Goal: Information Seeking & Learning: Learn about a topic

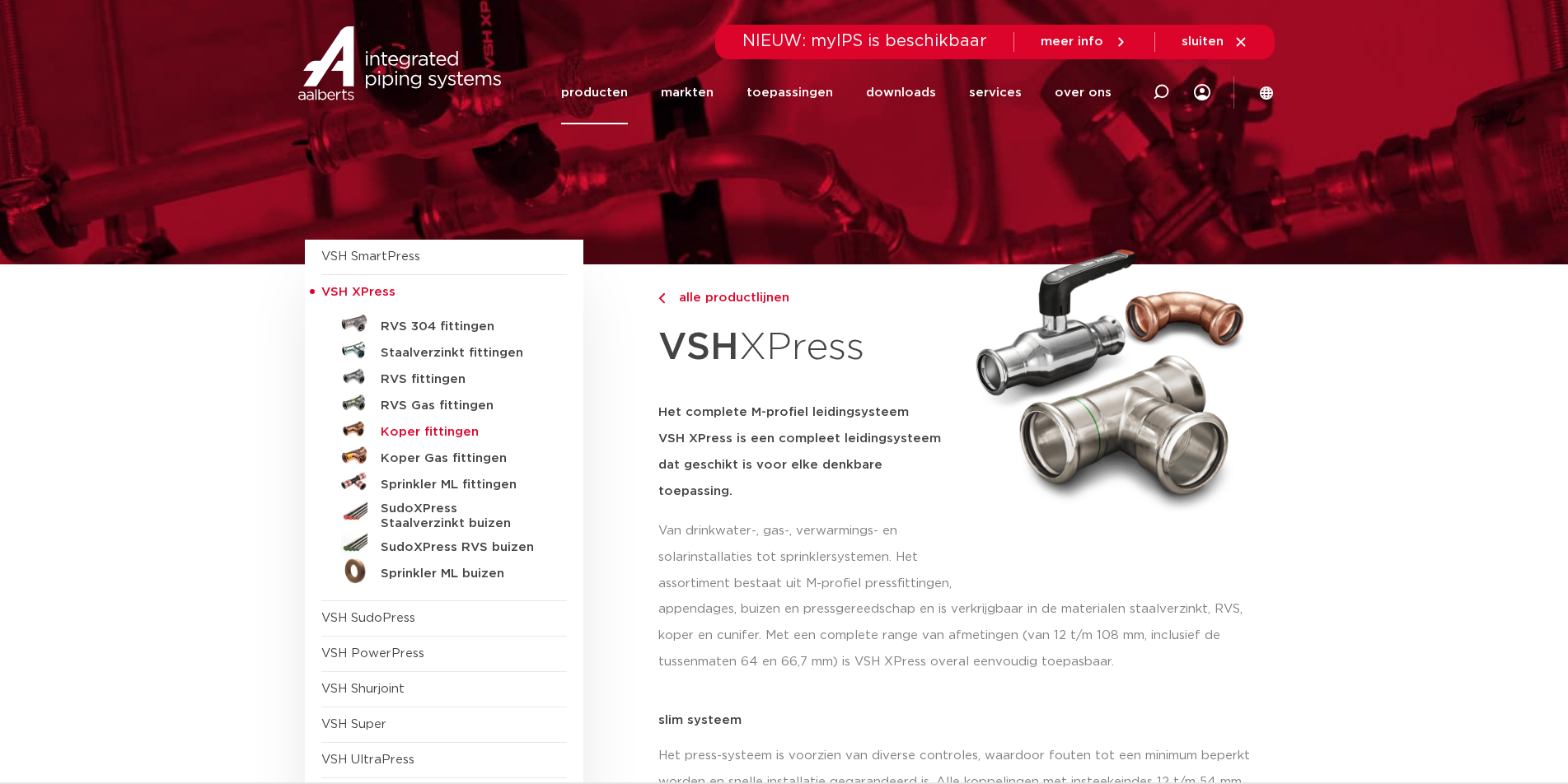
click at [424, 427] on h5 "Koper fittingen" at bounding box center [462, 432] width 163 height 15
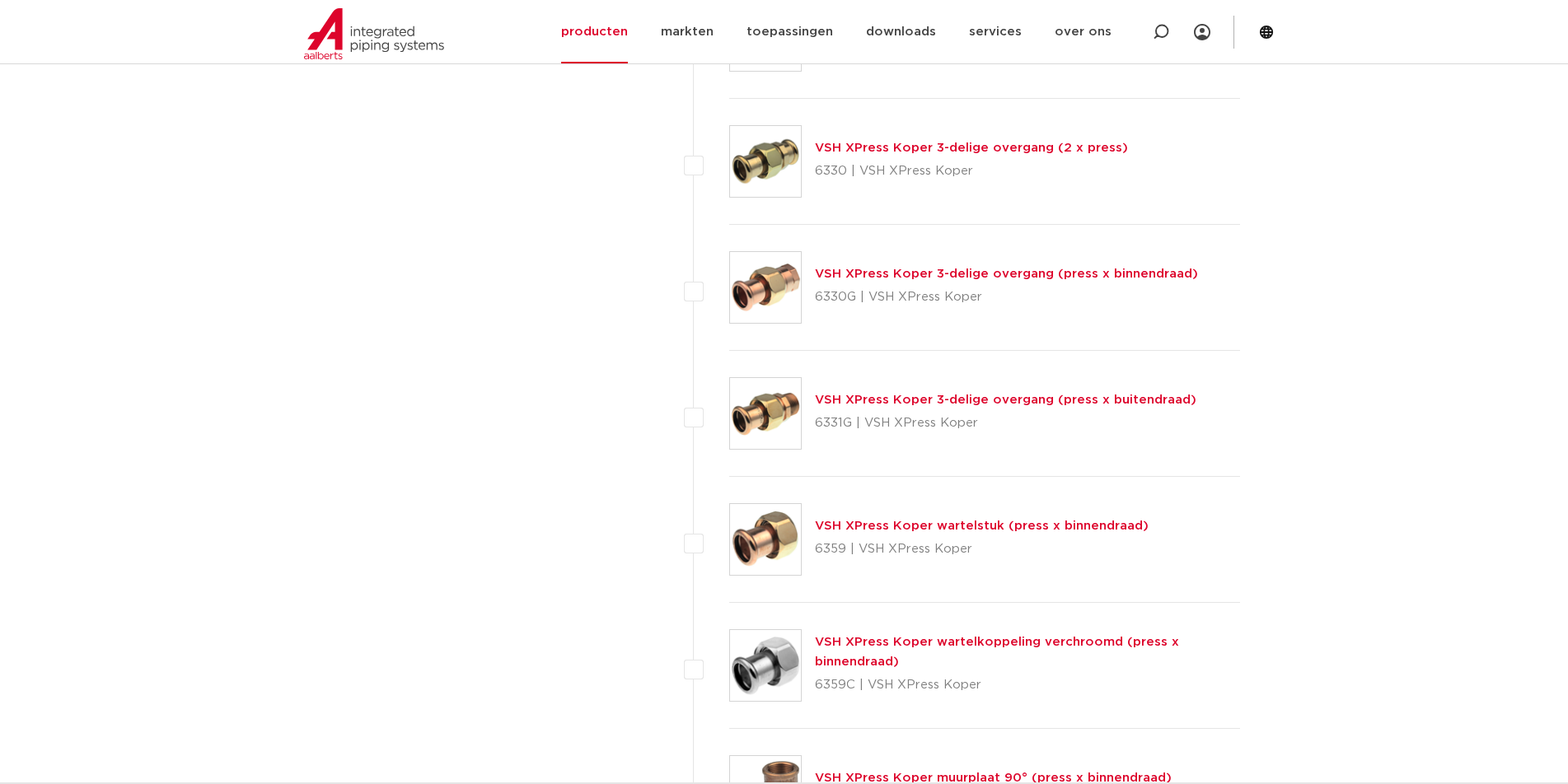
scroll to position [2059, 0]
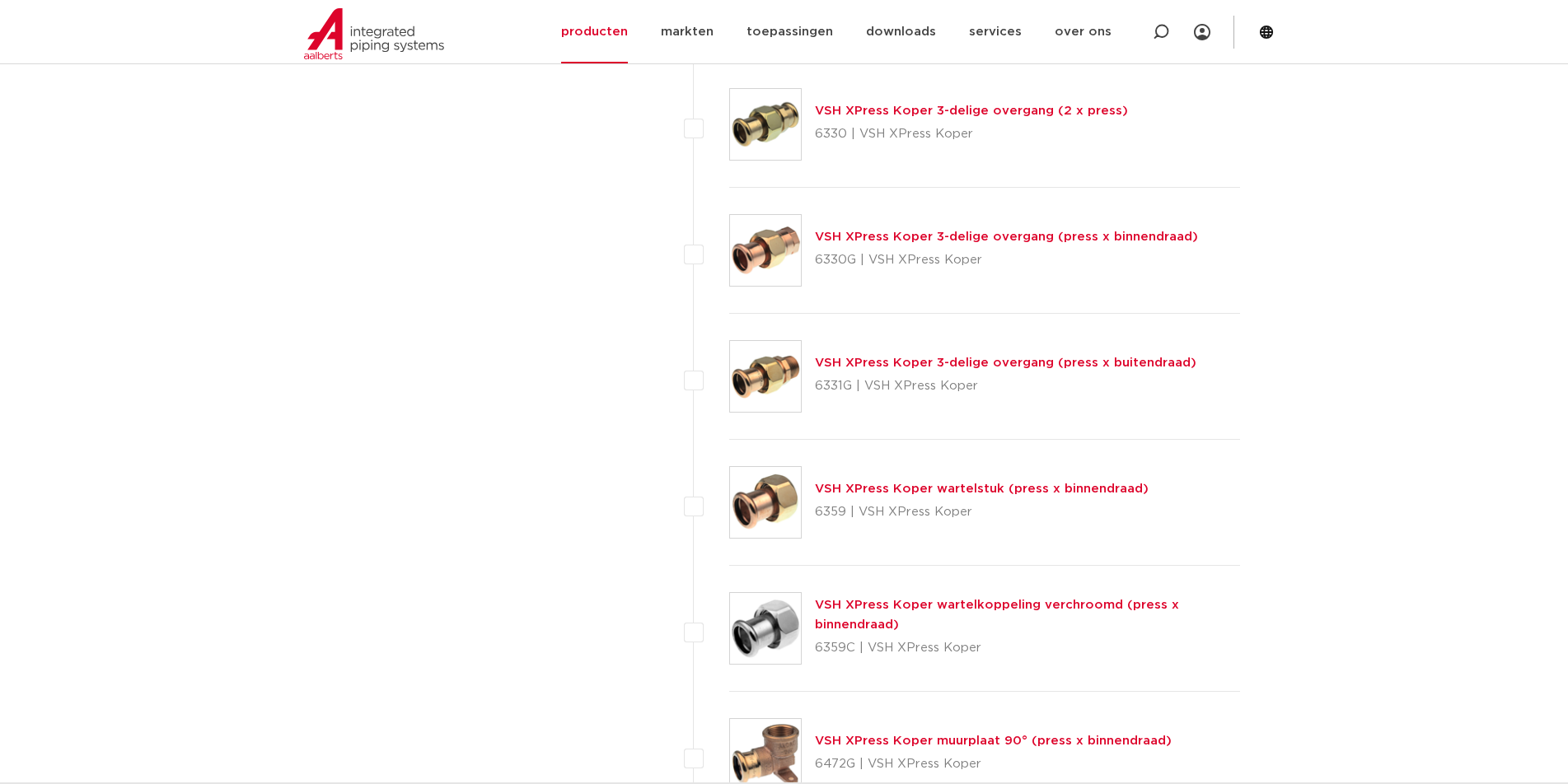
click at [926, 488] on link "VSH XPress Koper wartelstuk (press x binnendraad)" at bounding box center [982, 488] width 334 height 12
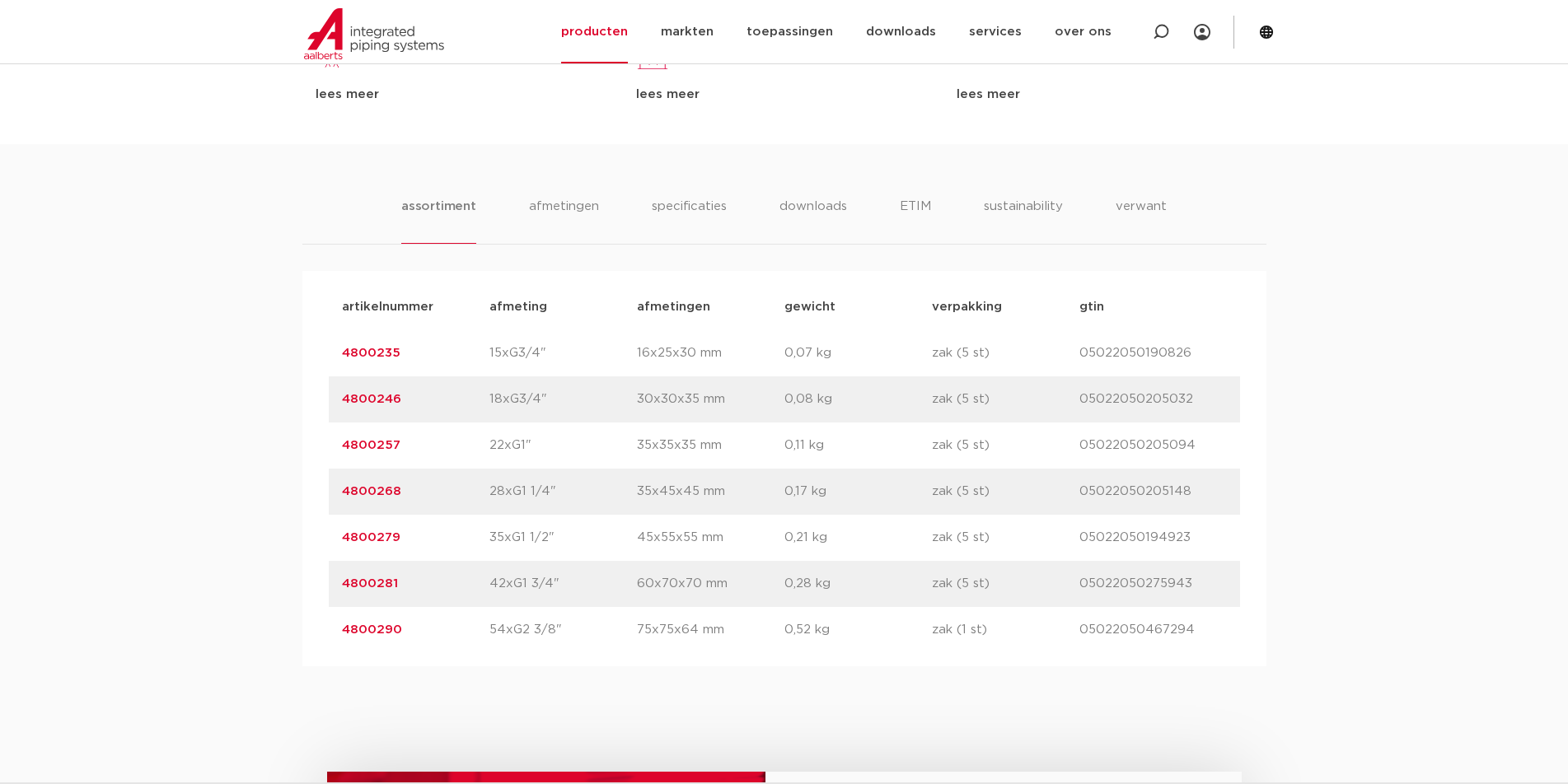
scroll to position [988, 0]
